Goal: Information Seeking & Learning: Learn about a topic

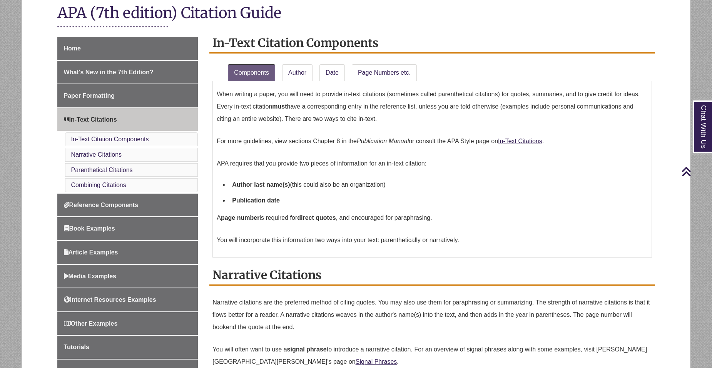
scroll to position [154, 0]
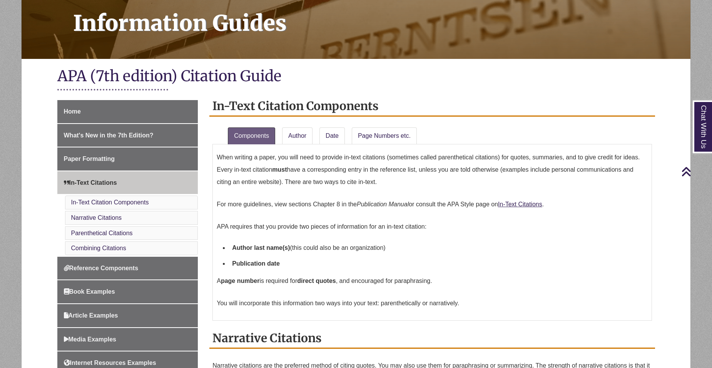
scroll to position [77, 0]
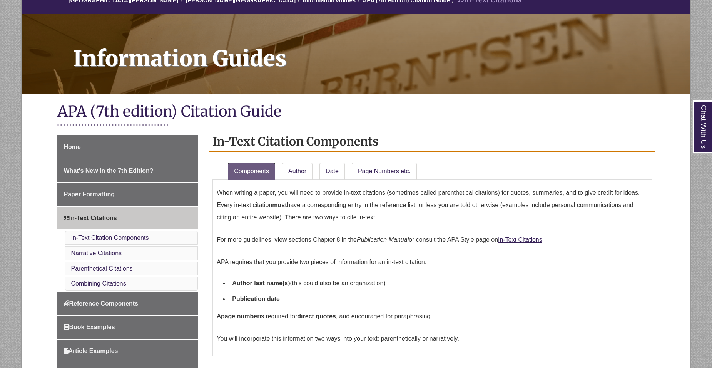
click at [131, 230] on li "In-Text Citations In-Text Citation Components Narrative Citations Parenthetical…" at bounding box center [127, 249] width 141 height 84
click at [131, 233] on li "In-Text Citation Components" at bounding box center [131, 238] width 133 height 14
click at [135, 237] on link "In-Text Citation Components" at bounding box center [110, 237] width 78 height 7
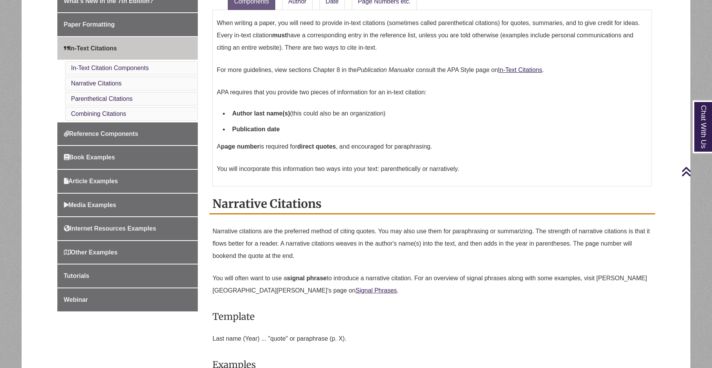
scroll to position [209, 0]
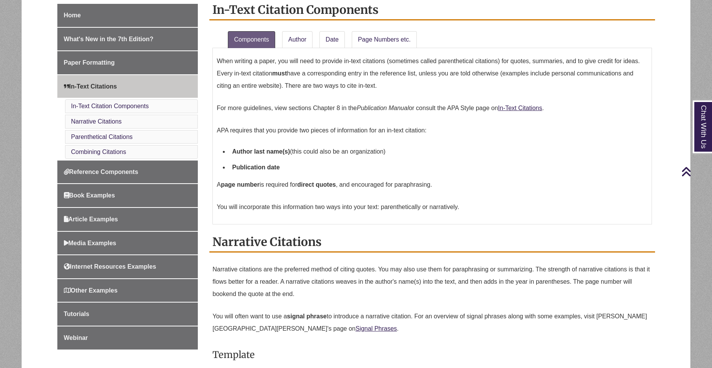
scroll to position [77, 0]
